Goal: Task Accomplishment & Management: Complete application form

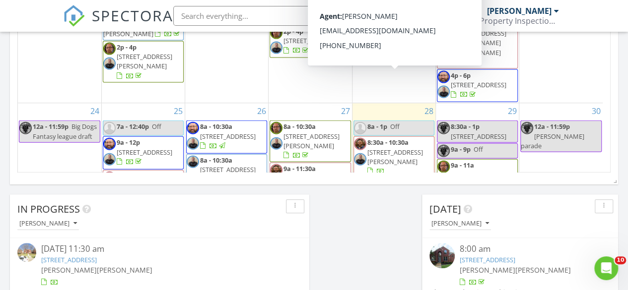
scroll to position [945, 0]
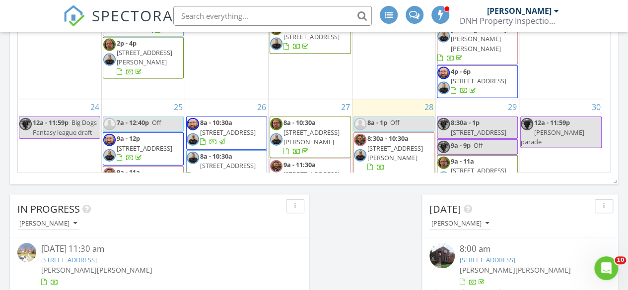
click at [380, 227] on span "[STREET_ADDRESS][PERSON_NAME]" at bounding box center [395, 236] width 56 height 18
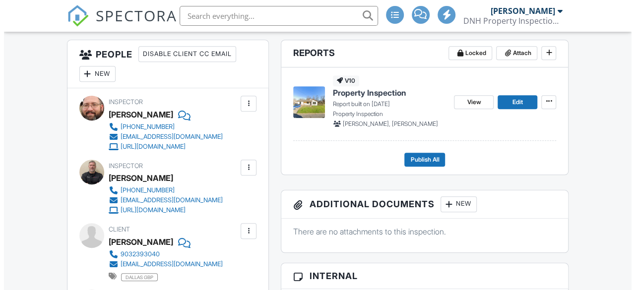
scroll to position [252, 0]
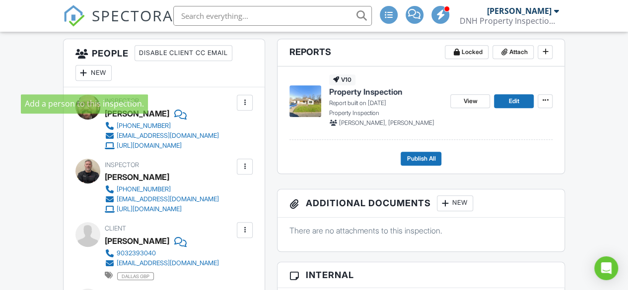
click at [83, 78] on div at bounding box center [84, 73] width 10 height 10
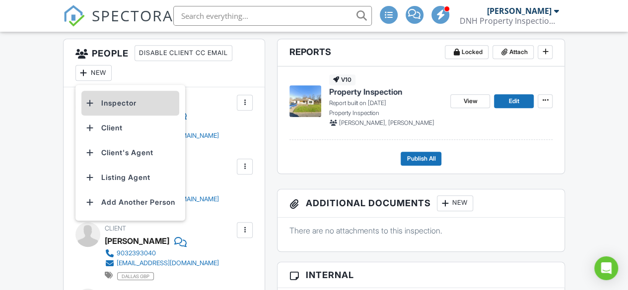
click at [91, 108] on div at bounding box center [90, 103] width 10 height 10
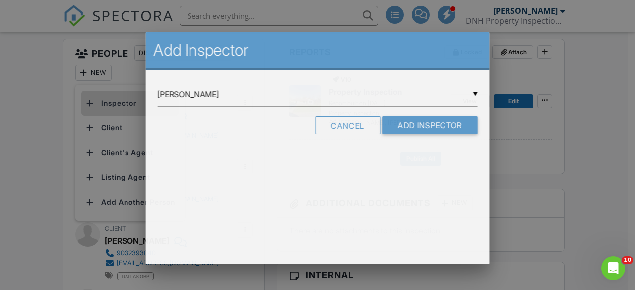
scroll to position [0, 0]
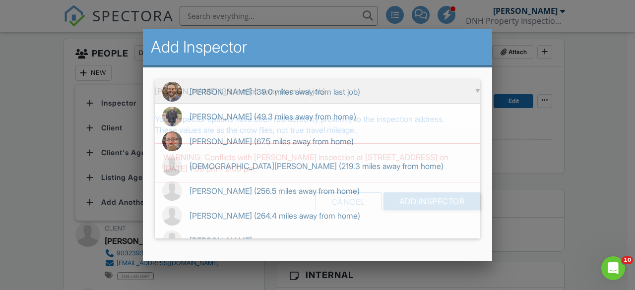
click at [473, 91] on div "▼ Michael Salazar (39.0 miles away from last job) Michael Salazar (39.0 miles a…" at bounding box center [317, 91] width 325 height 24
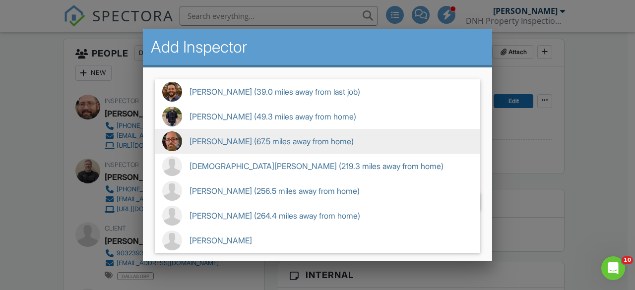
click at [240, 139] on span "Justin Hornback (67.5 miles away from home)" at bounding box center [317, 141] width 325 height 25
type input "Justin Hornback (67.5 miles away from home)"
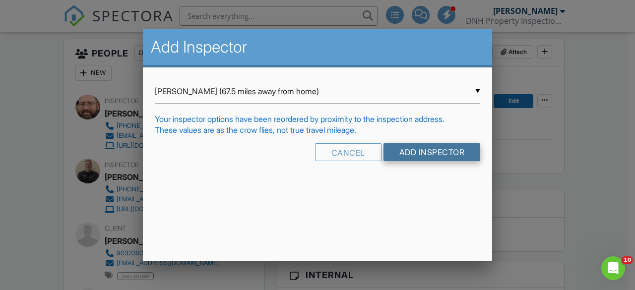
click at [415, 152] on input "Add Inspector" at bounding box center [431, 152] width 97 height 18
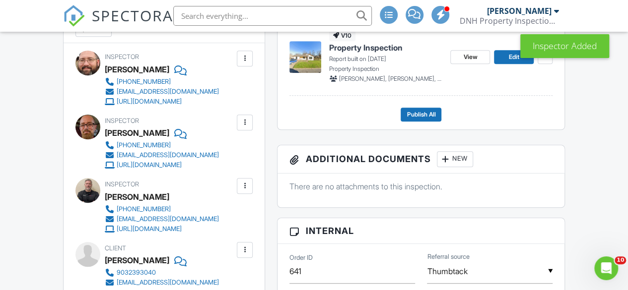
click at [245, 64] on div at bounding box center [245, 59] width 10 height 10
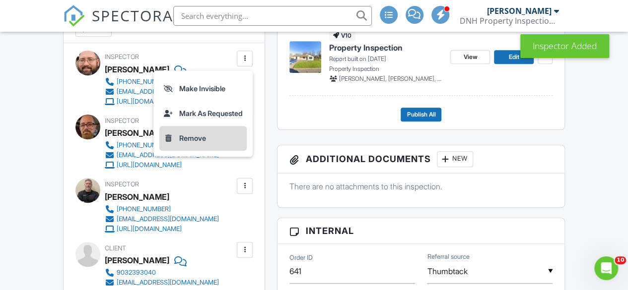
click at [178, 148] on li "Remove" at bounding box center [202, 138] width 87 height 25
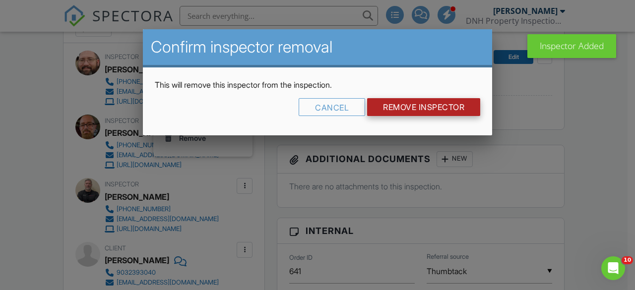
click at [405, 110] on input "Remove Inspector" at bounding box center [423, 107] width 113 height 18
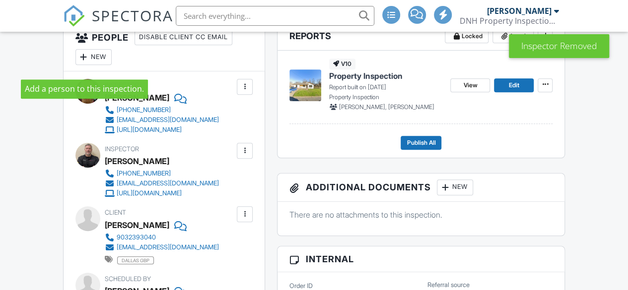
click at [82, 62] on div at bounding box center [84, 57] width 10 height 10
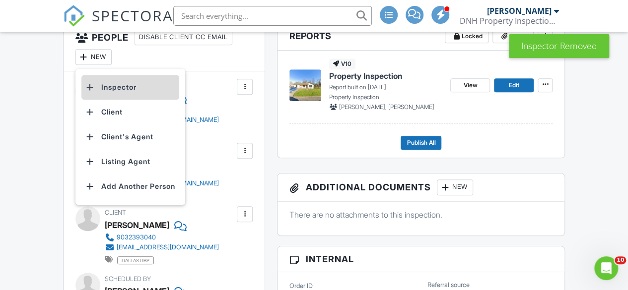
click at [88, 92] on div at bounding box center [90, 87] width 10 height 10
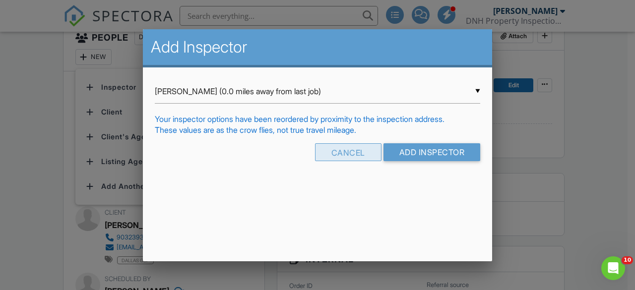
click at [350, 151] on div "Cancel" at bounding box center [348, 152] width 66 height 18
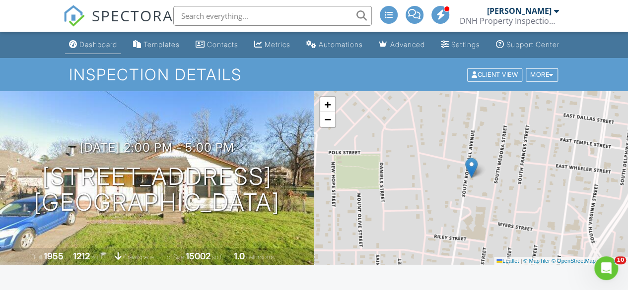
click at [82, 49] on div "Dashboard" at bounding box center [98, 44] width 38 height 8
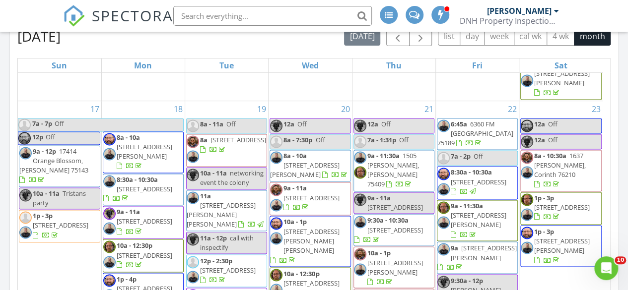
scroll to position [886, 0]
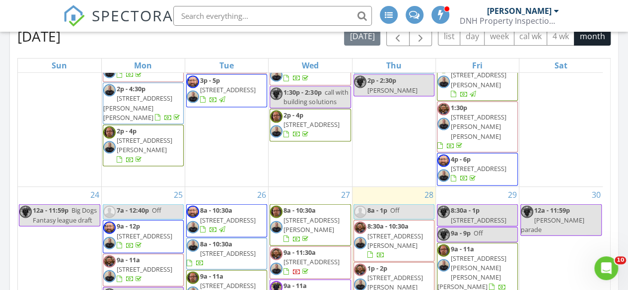
click at [356, 205] on img at bounding box center [360, 211] width 12 height 12
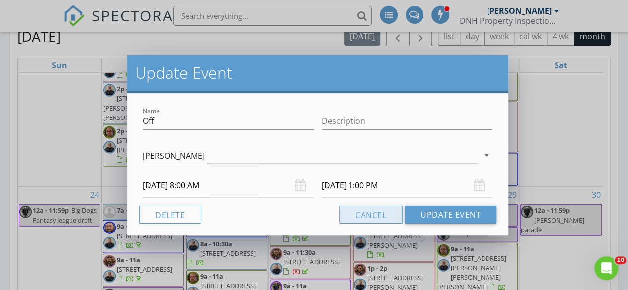
click at [372, 214] on button "Cancel" at bounding box center [371, 215] width 64 height 18
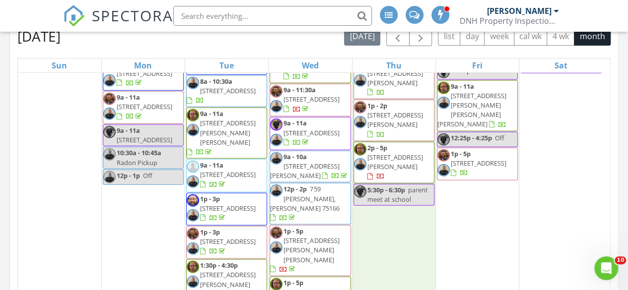
click at [382, 135] on div "28 8a - 1p Off 8:30a - 10:30a 13211 Shahan Dr, Farmers Branch 75234 1p - 2p 926…" at bounding box center [393, 231] width 83 height 413
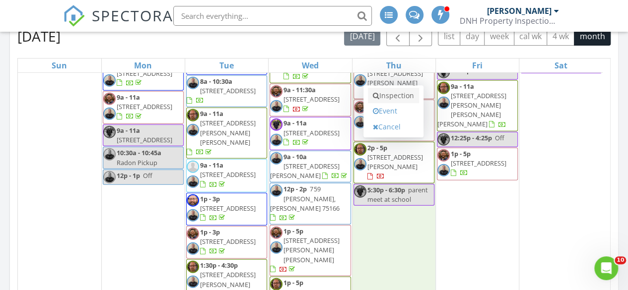
click at [389, 96] on link "Inspection" at bounding box center [393, 96] width 51 height 16
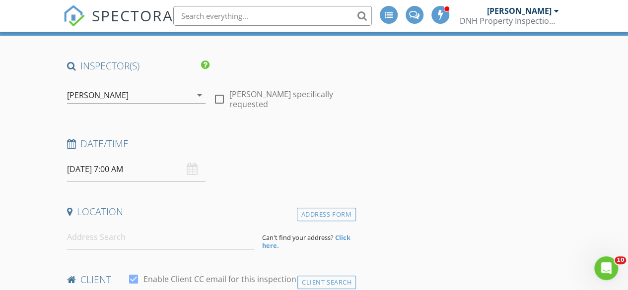
scroll to position [66, 0]
click at [116, 95] on div "[PERSON_NAME]" at bounding box center [129, 95] width 125 height 16
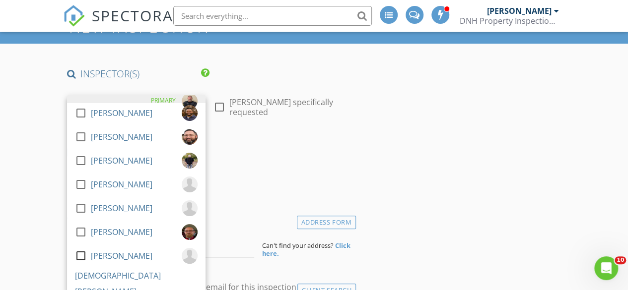
scroll to position [56, 0]
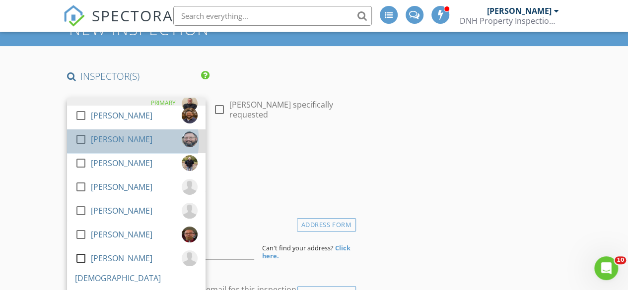
click at [102, 142] on div "[PERSON_NAME]" at bounding box center [122, 139] width 62 height 16
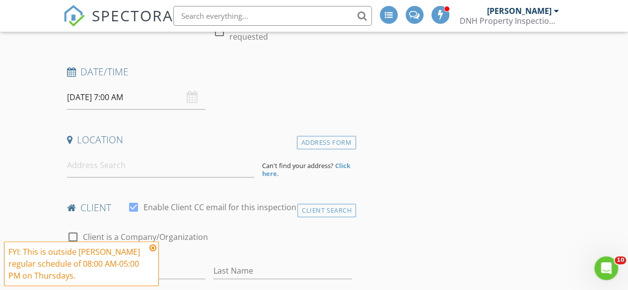
scroll to position [165, 0]
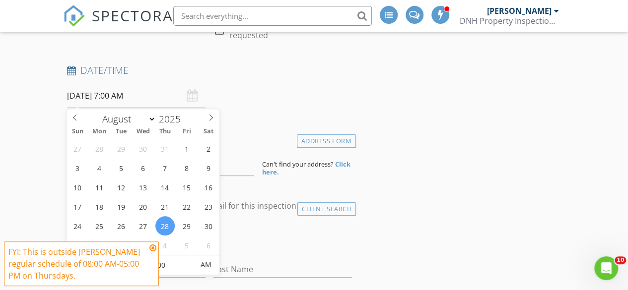
click at [113, 98] on input "08/28/2025 7:00 AM" at bounding box center [136, 96] width 138 height 24
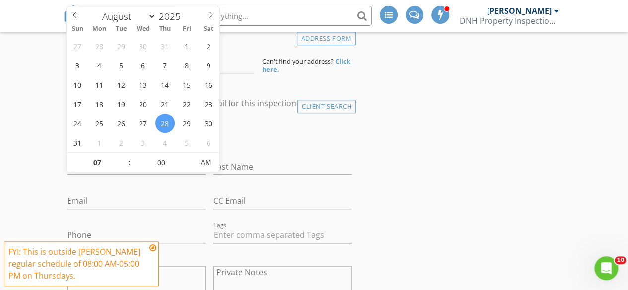
scroll to position [268, 0]
type input "08"
type input "08/28/2025 8:00 AM"
click at [122, 155] on span at bounding box center [124, 157] width 7 height 10
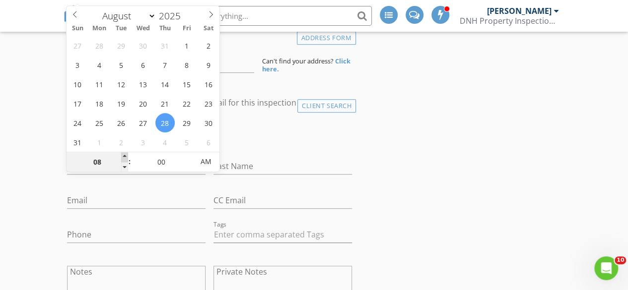
type input "09"
type input "08/28/2025 9:00 AM"
click at [122, 155] on span at bounding box center [124, 157] width 7 height 10
type input "10"
type input "08/28/2025 10:00 AM"
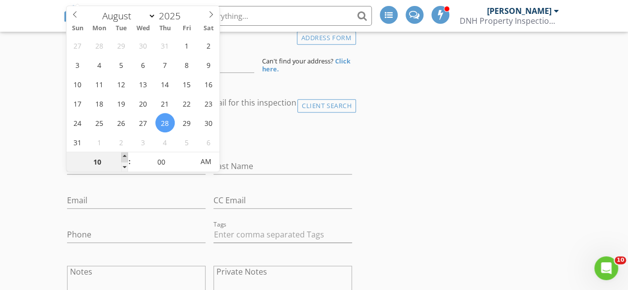
click at [122, 155] on span at bounding box center [124, 157] width 7 height 10
type input "11"
type input "08/28/2025 11:00 AM"
click at [122, 155] on span at bounding box center [124, 157] width 7 height 10
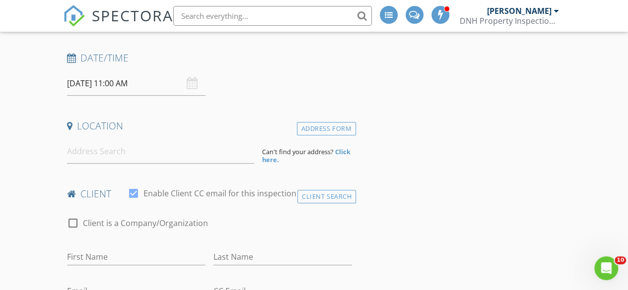
scroll to position [176, 0]
click at [87, 156] on input at bounding box center [161, 153] width 188 height 24
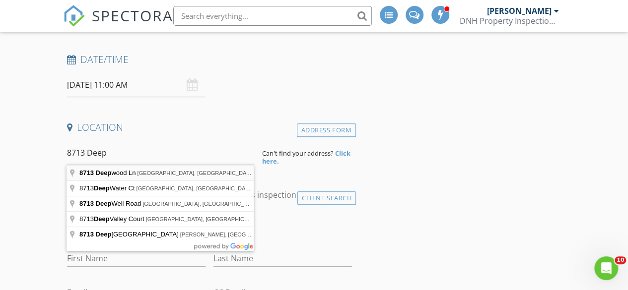
type input "8713 Deepwood Ln, Fort Worth, TX, USA"
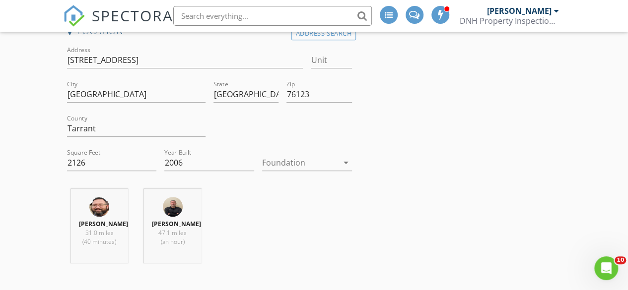
scroll to position [304, 0]
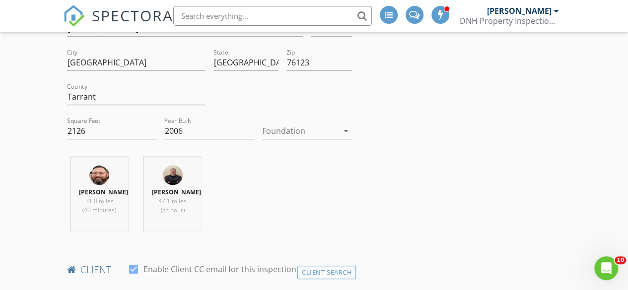
click at [288, 127] on div at bounding box center [300, 131] width 76 height 16
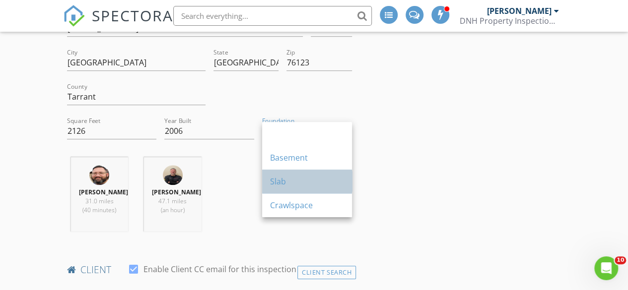
click at [277, 181] on div "Slab" at bounding box center [307, 182] width 74 height 12
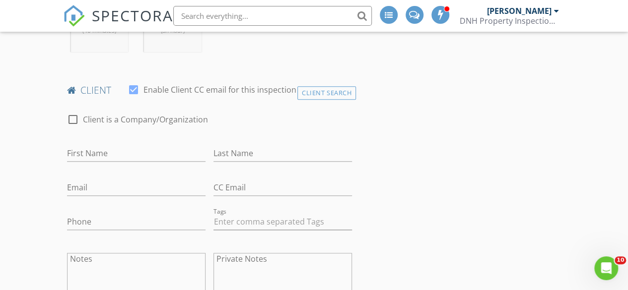
scroll to position [485, 0]
click at [81, 159] on input "First Name" at bounding box center [136, 152] width 138 height 16
type input "Joonseong"
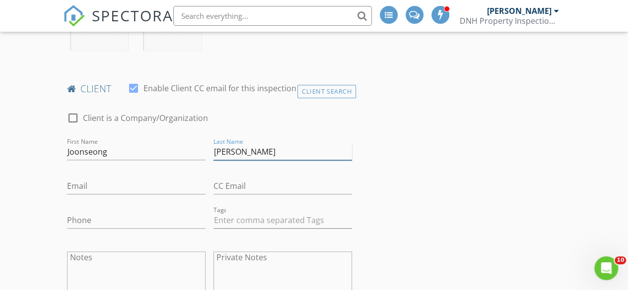
type input "Lee"
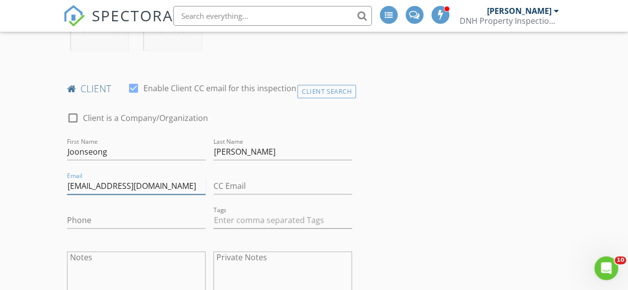
type input "[EMAIL_ADDRESS][DOMAIN_NAME]"
click at [83, 228] on input "Phone" at bounding box center [136, 220] width 138 height 16
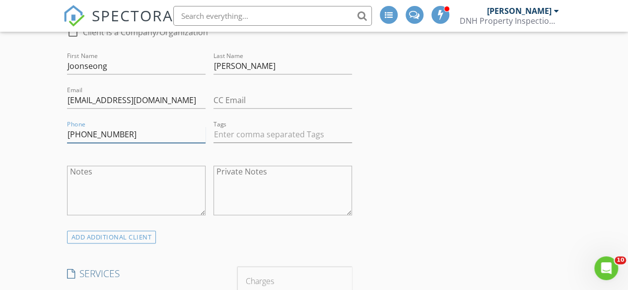
scroll to position [572, 0]
type input "[PHONE_NUMBER]"
click at [243, 138] on input "text" at bounding box center [282, 134] width 138 height 16
type input "&nbsp;"
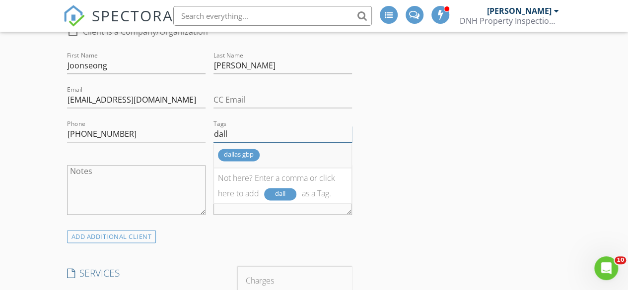
type input "dall"
click at [232, 161] on div "dallas gbp" at bounding box center [239, 155] width 42 height 12
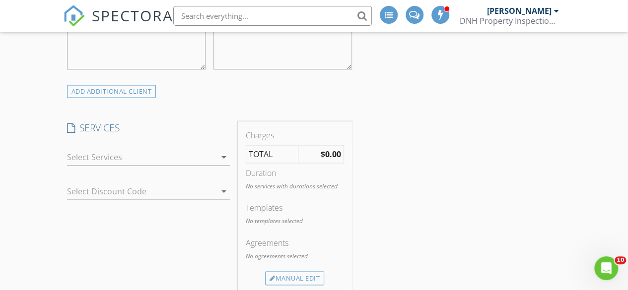
scroll to position [717, 0]
click at [73, 165] on div at bounding box center [141, 157] width 149 height 16
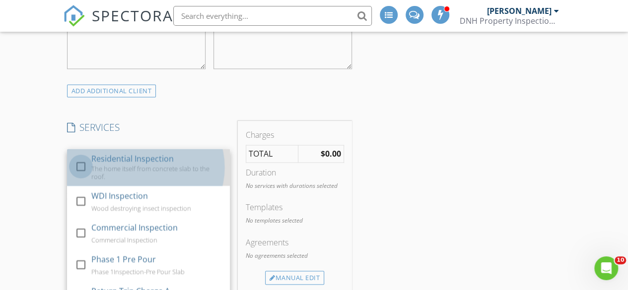
click at [80, 175] on div at bounding box center [80, 166] width 17 height 17
checkbox input "true"
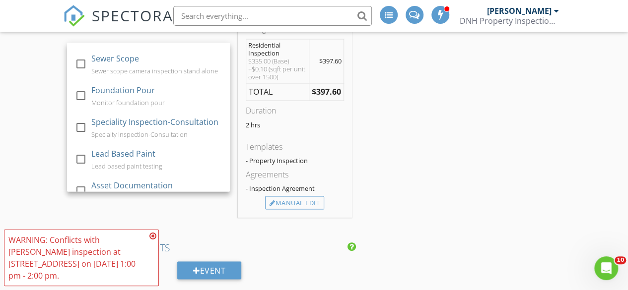
scroll to position [542, 0]
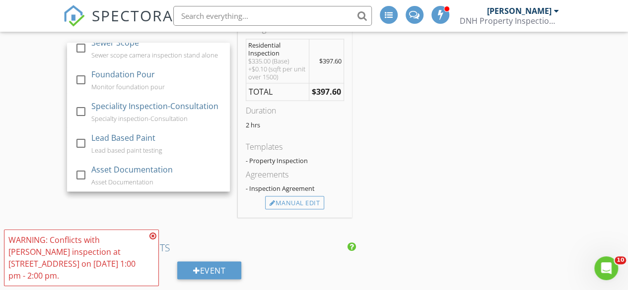
click at [33, 115] on div "New Inspection INSPECTOR(S) check_box Devon Bailey PRIMARY check_box_outline_bl…" at bounding box center [314, 254] width 628 height 2020
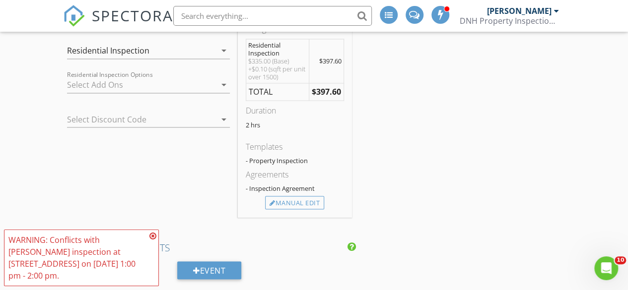
click at [87, 92] on div at bounding box center [141, 85] width 149 height 16
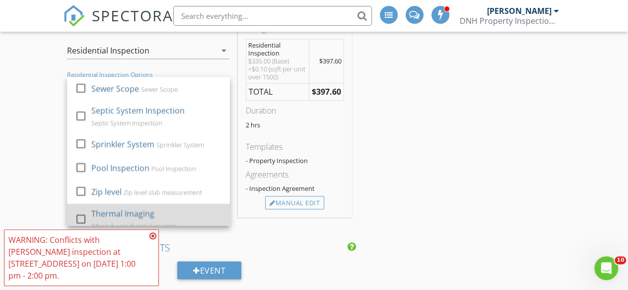
click at [80, 227] on div at bounding box center [80, 219] width 17 height 17
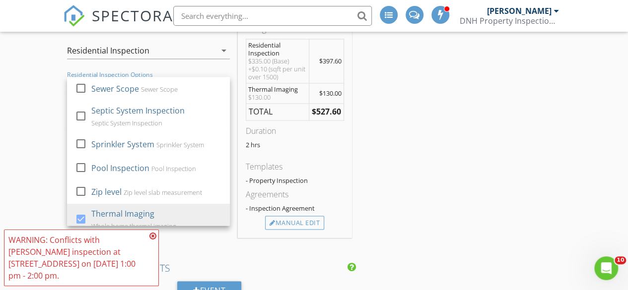
click at [24, 150] on div "New Inspection INSPECTOR(S) check_box Devon Bailey PRIMARY check_box_outline_bl…" at bounding box center [314, 263] width 628 height 2039
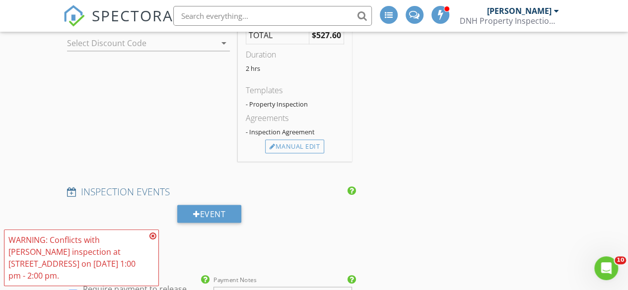
scroll to position [900, 0]
click at [282, 152] on div "Manual Edit" at bounding box center [294, 146] width 59 height 14
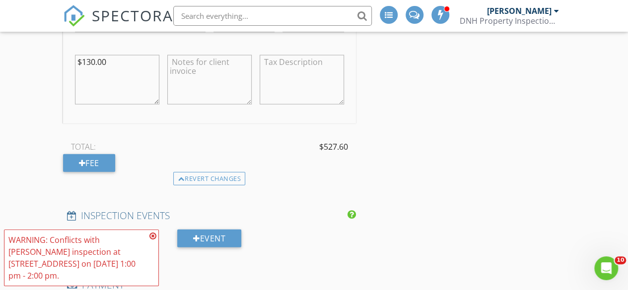
scroll to position [1070, 0]
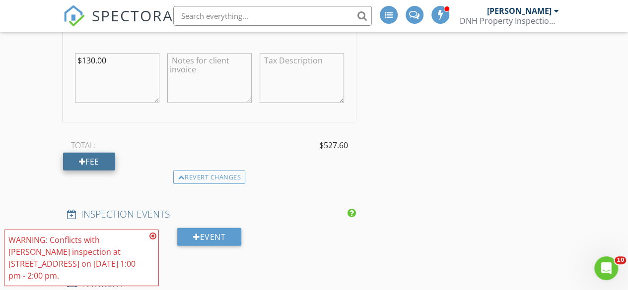
click at [78, 169] on div "Fee" at bounding box center [89, 162] width 52 height 18
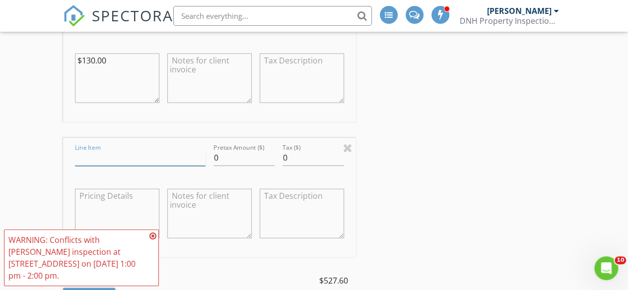
click at [84, 165] on input "Line Item" at bounding box center [140, 158] width 130 height 16
type input "Discount home and thermal"
click at [226, 165] on input "0" at bounding box center [244, 158] width 62 height 16
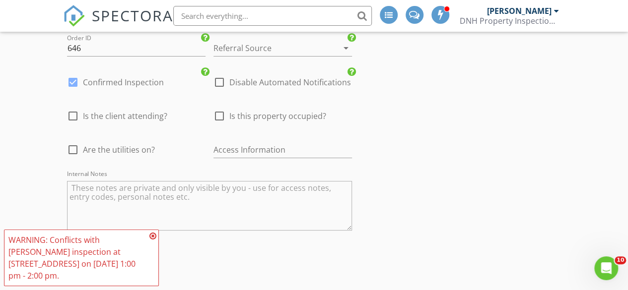
scroll to position [1869, 0]
type input "-115"
click at [72, 155] on div at bounding box center [72, 149] width 17 height 17
checkbox input "true"
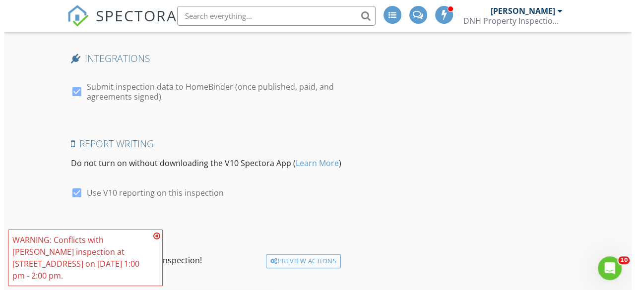
scroll to position [2150, 0]
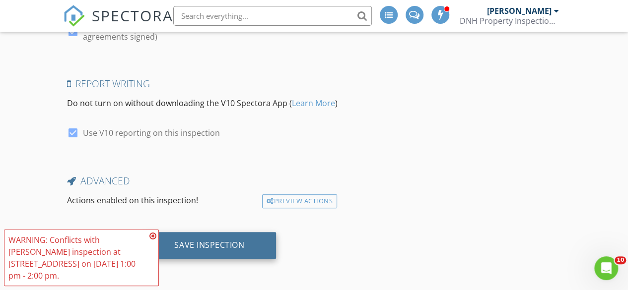
click at [201, 246] on div "Save Inspection" at bounding box center [209, 245] width 70 height 10
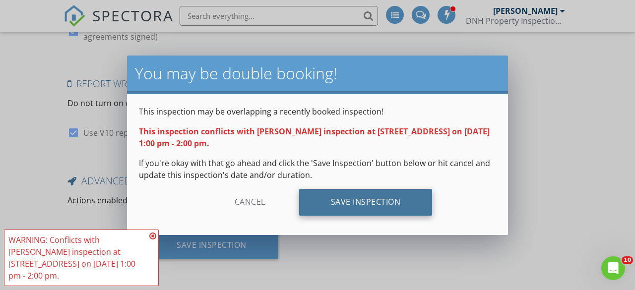
click at [337, 201] on div "Save Inspection" at bounding box center [365, 202] width 133 height 27
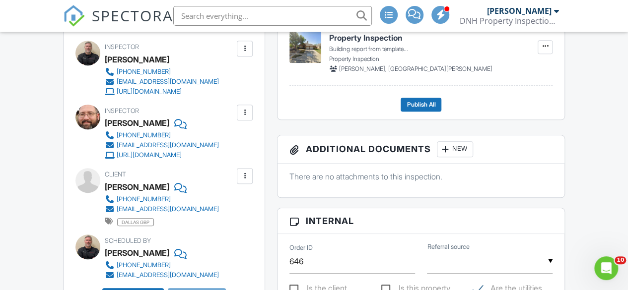
click at [243, 54] on div at bounding box center [245, 49] width 10 height 10
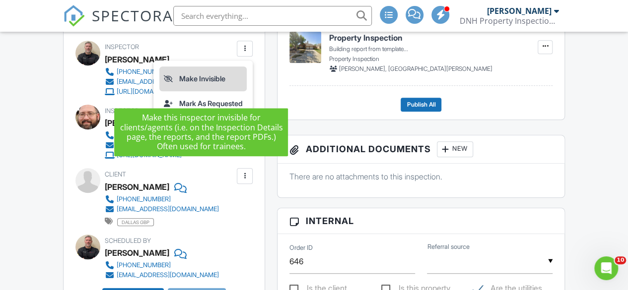
click at [172, 89] on li "Make Invisible" at bounding box center [202, 78] width 87 height 25
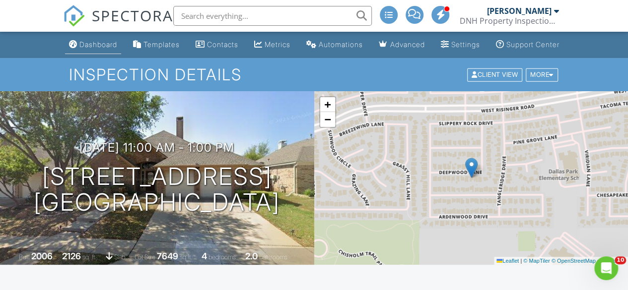
click at [87, 49] on div "Dashboard" at bounding box center [98, 44] width 38 height 8
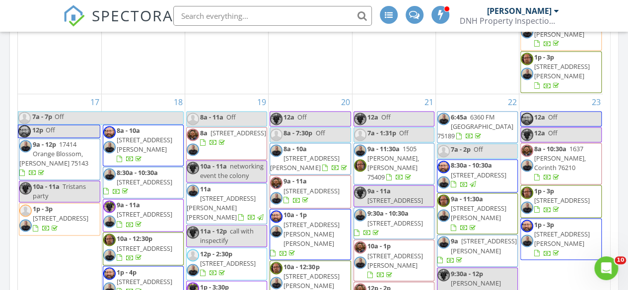
scroll to position [745, 0]
